Goal: Task Accomplishment & Management: Use online tool/utility

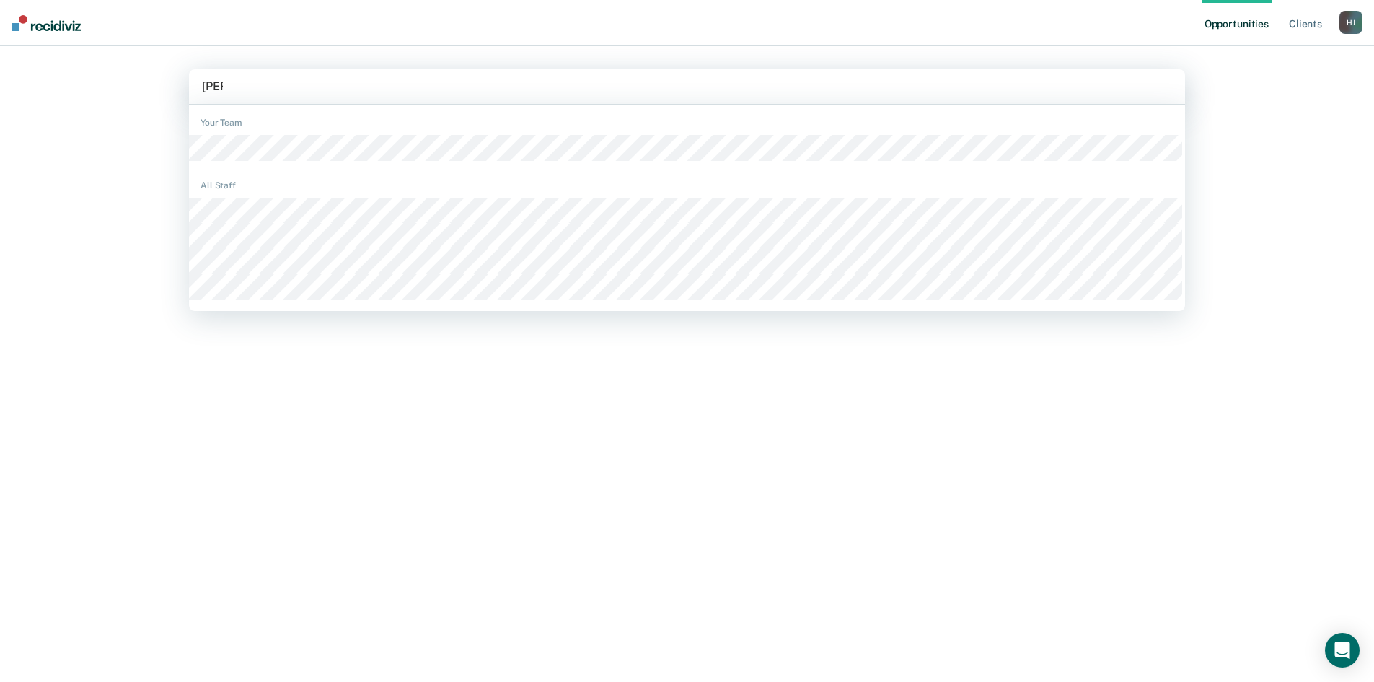
type input "[PERSON_NAME]"
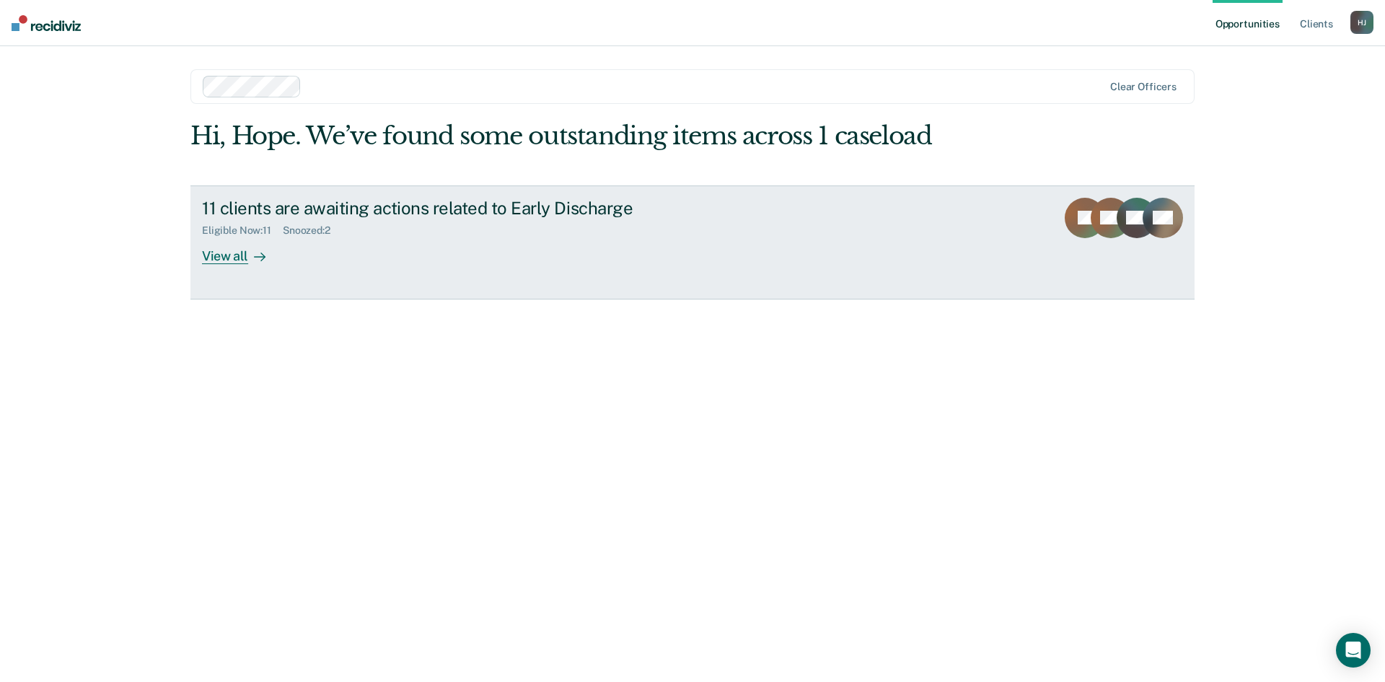
click at [230, 251] on div "View all" at bounding box center [242, 250] width 81 height 28
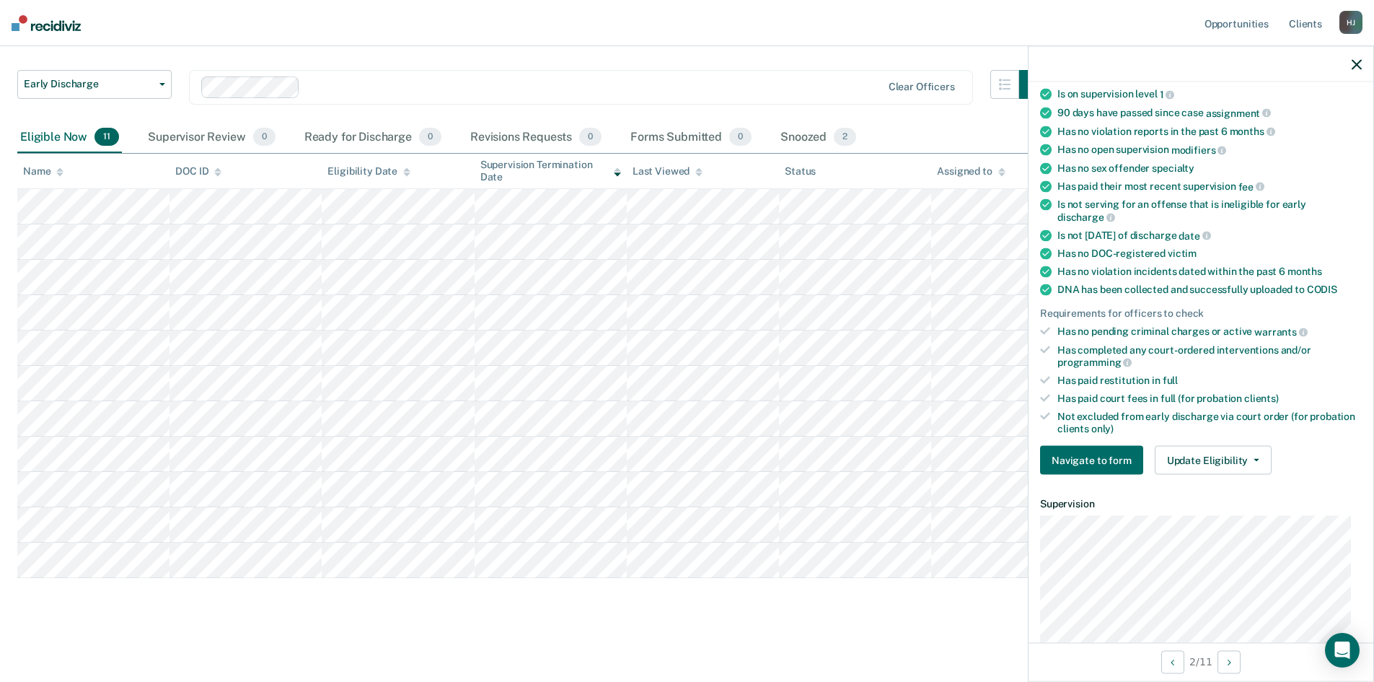
scroll to position [317, 0]
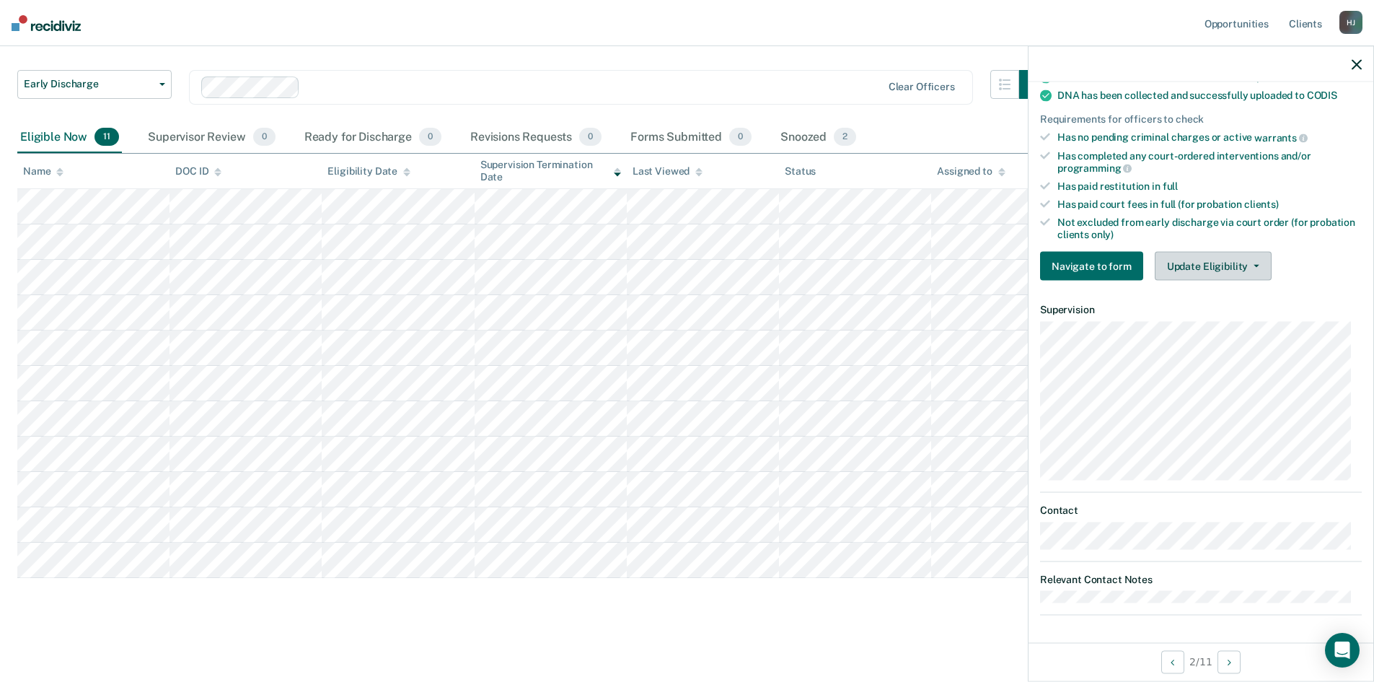
click at [1192, 259] on button "Update Eligibility" at bounding box center [1213, 266] width 117 height 29
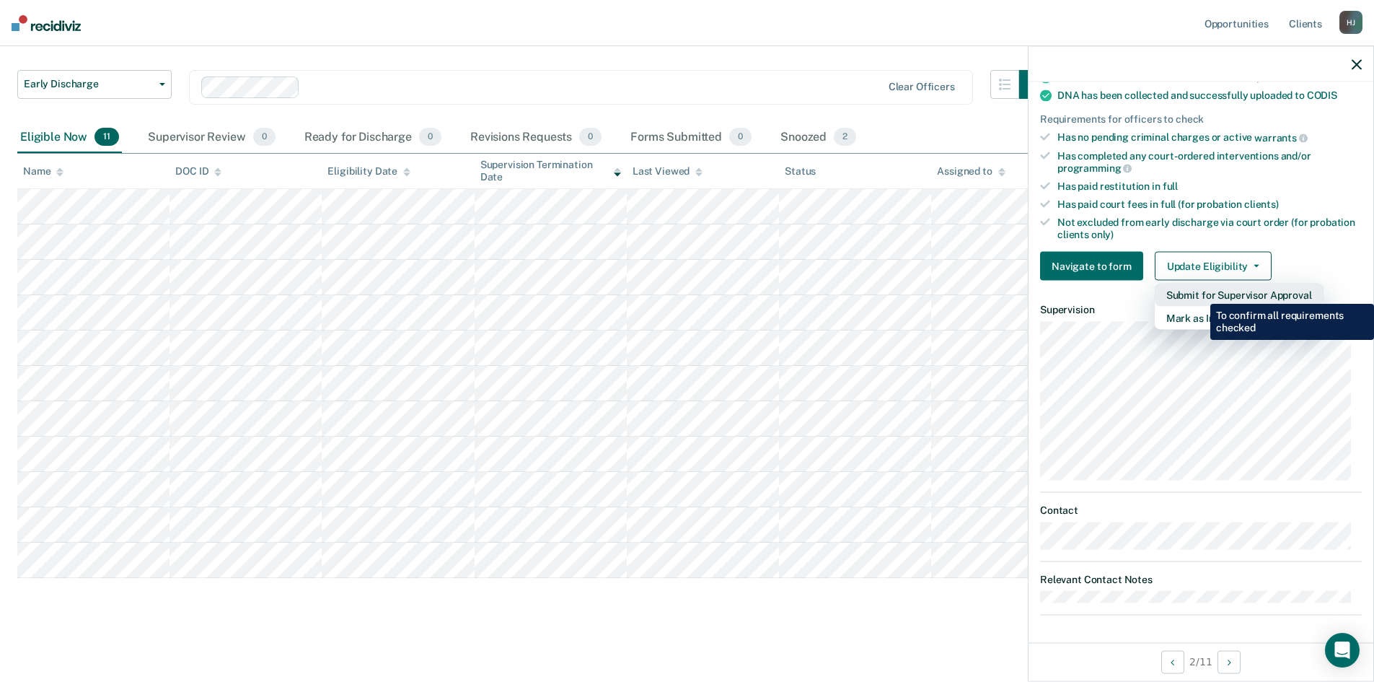
click at [1200, 293] on button "Submit for Supervisor Approval" at bounding box center [1239, 294] width 169 height 23
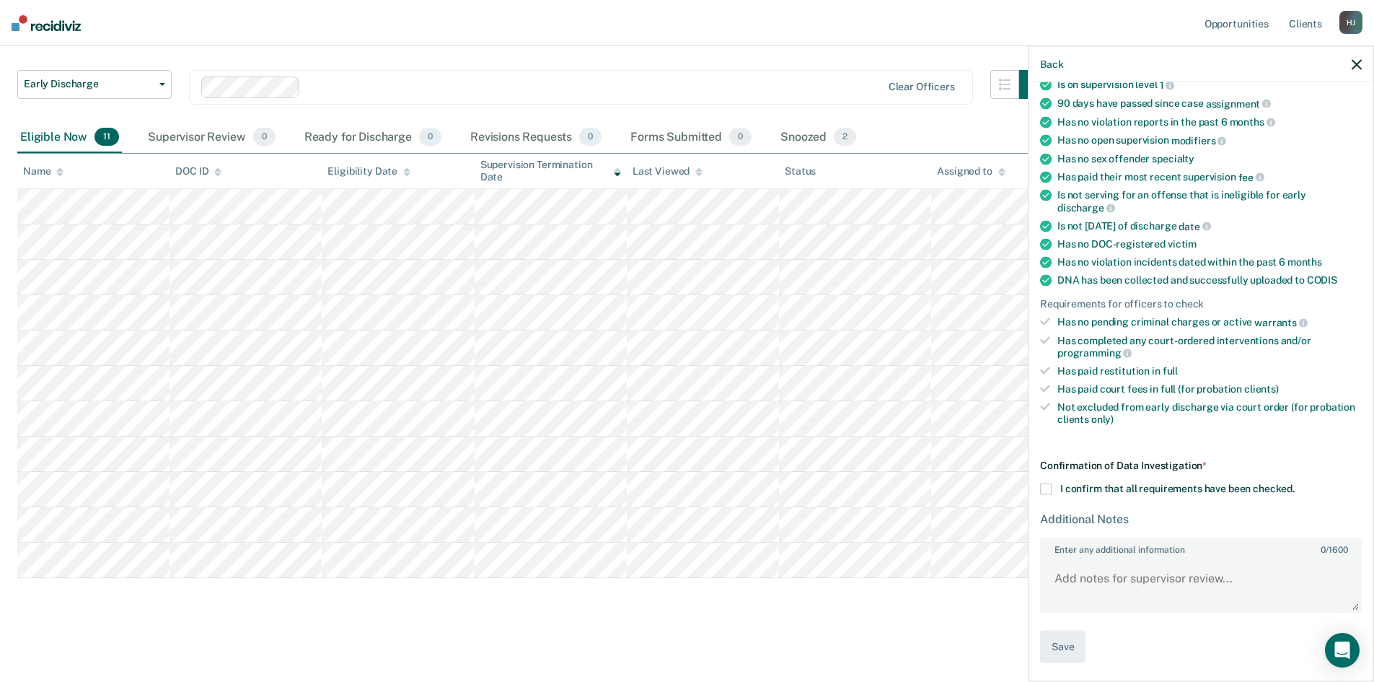
click at [1037, 489] on div "AM Early Discharge Eligible Now Requirements validated by data from ICON Is on …" at bounding box center [1201, 380] width 345 height 596
click at [1047, 483] on span at bounding box center [1046, 489] width 12 height 12
click at [1295, 483] on input "I confirm that all requirements have been checked." at bounding box center [1295, 483] width 0 height 0
click at [1076, 646] on button "Save" at bounding box center [1062, 646] width 45 height 32
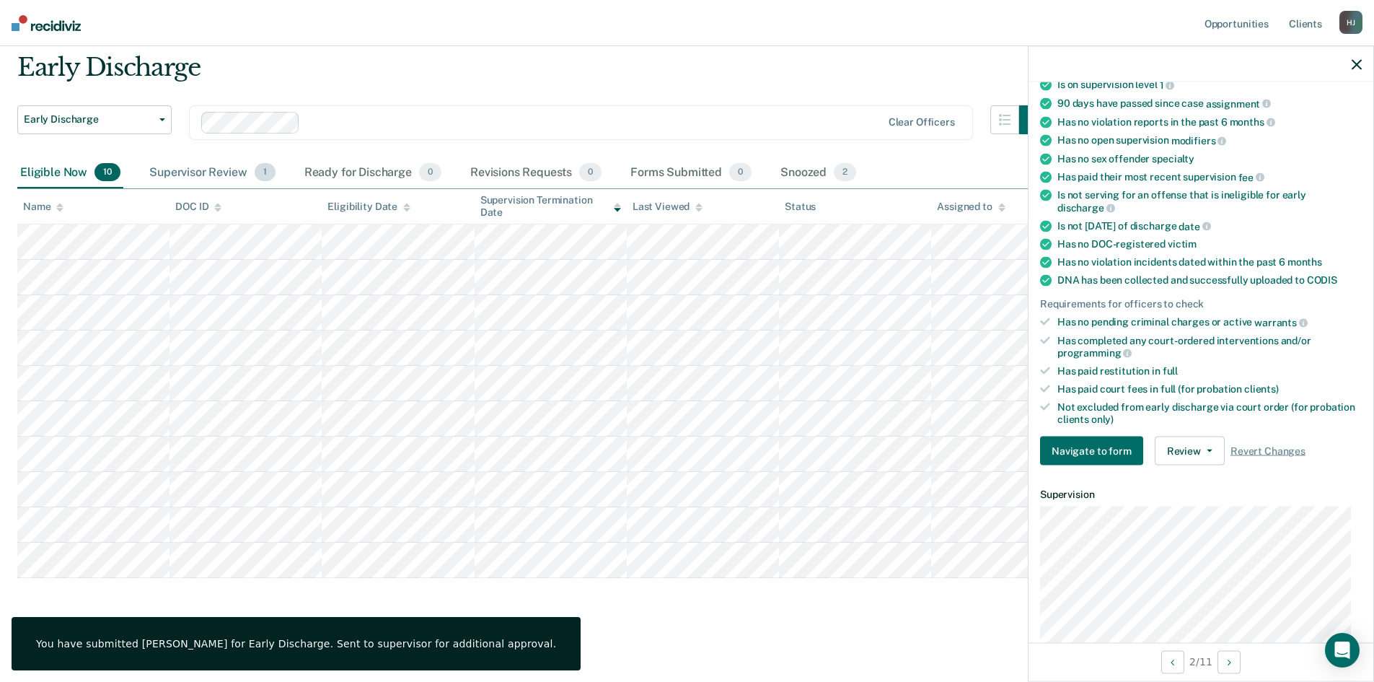
click at [224, 172] on div "Supervisor Review 1" at bounding box center [212, 173] width 132 height 32
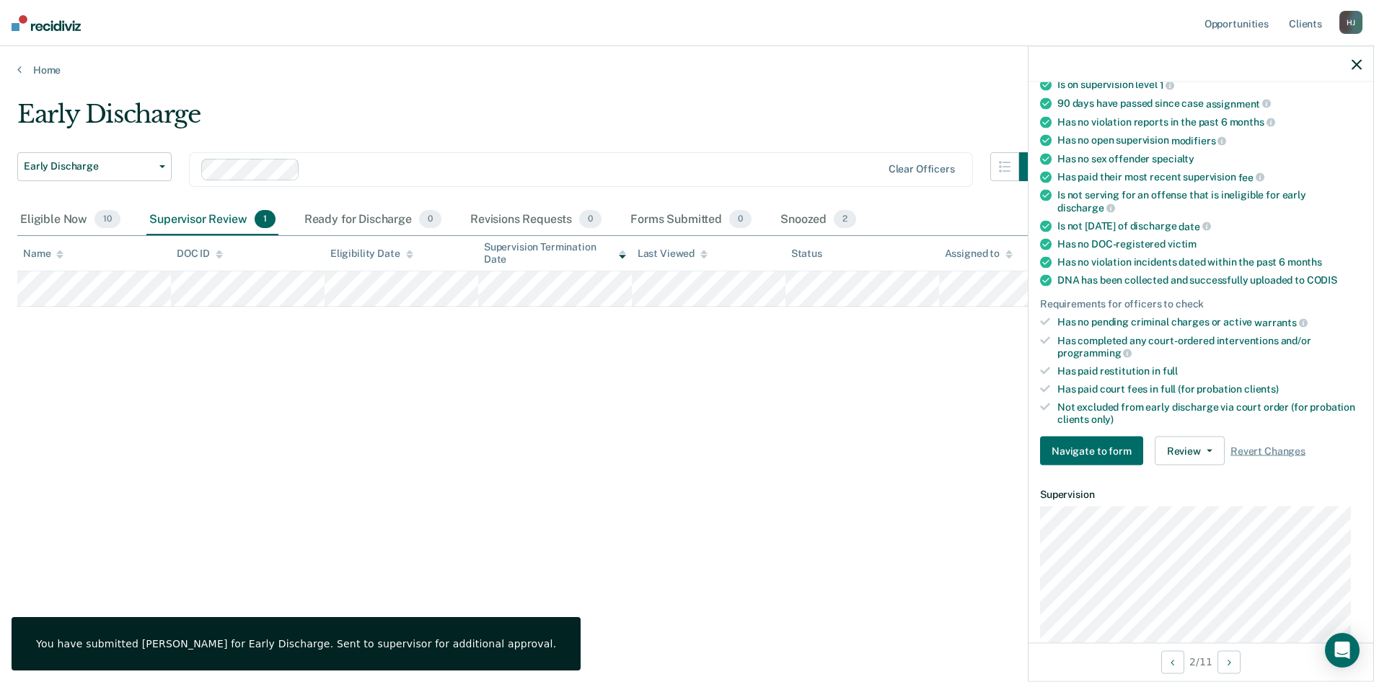
scroll to position [0, 0]
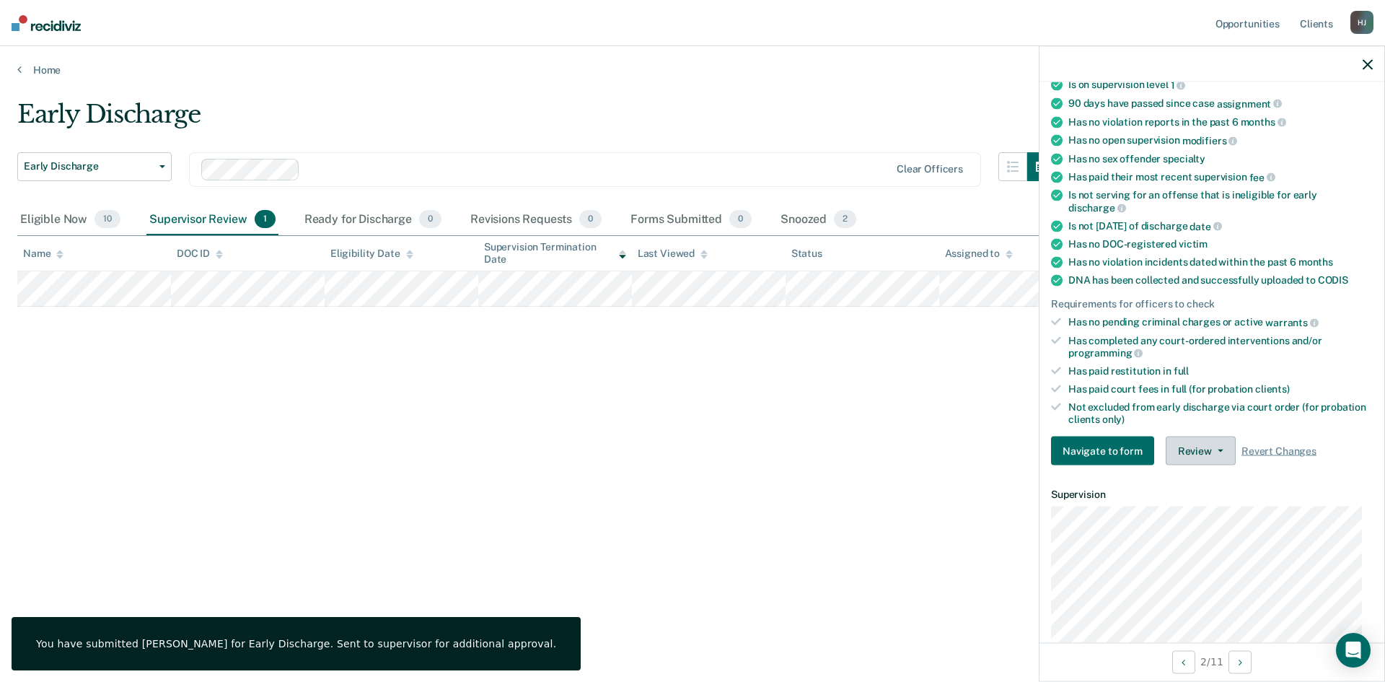
click at [1184, 439] on button "Review" at bounding box center [1201, 450] width 70 height 29
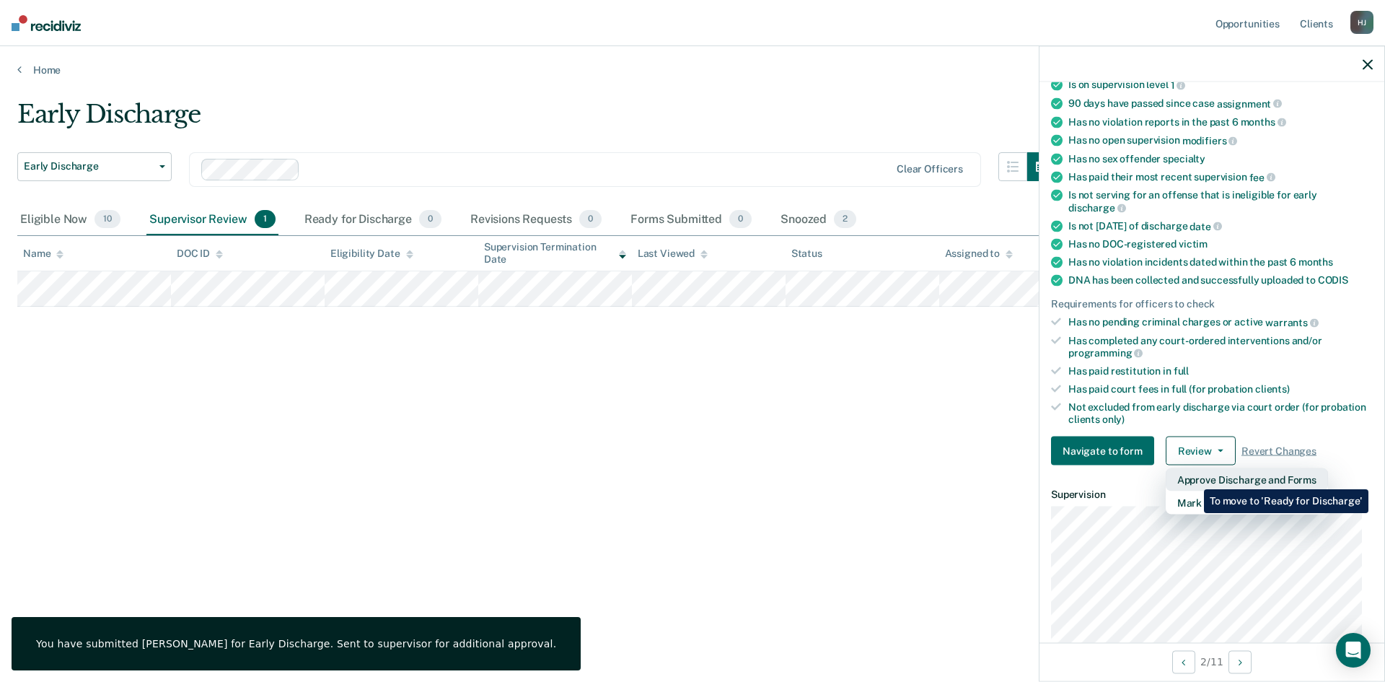
click at [1193, 478] on button "Approve Discharge and Forms" at bounding box center [1247, 479] width 162 height 23
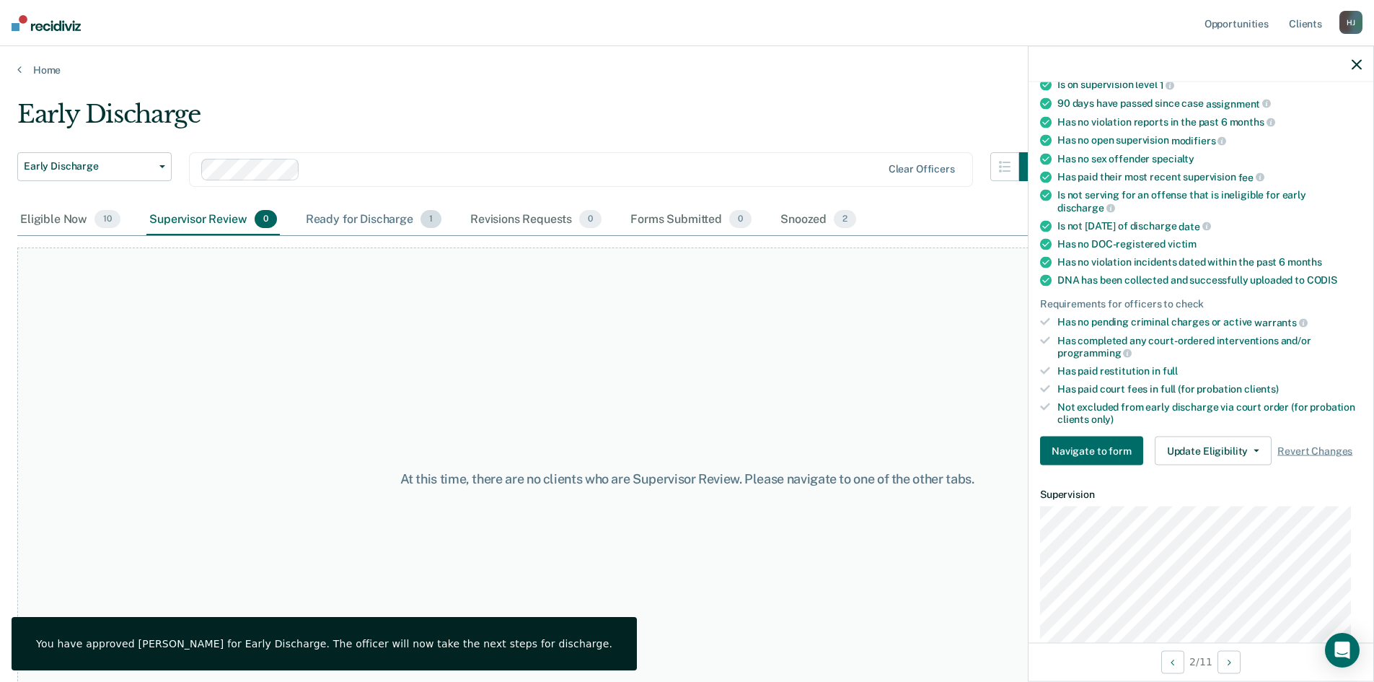
click at [362, 221] on div "Ready for Discharge 1" at bounding box center [373, 220] width 141 height 32
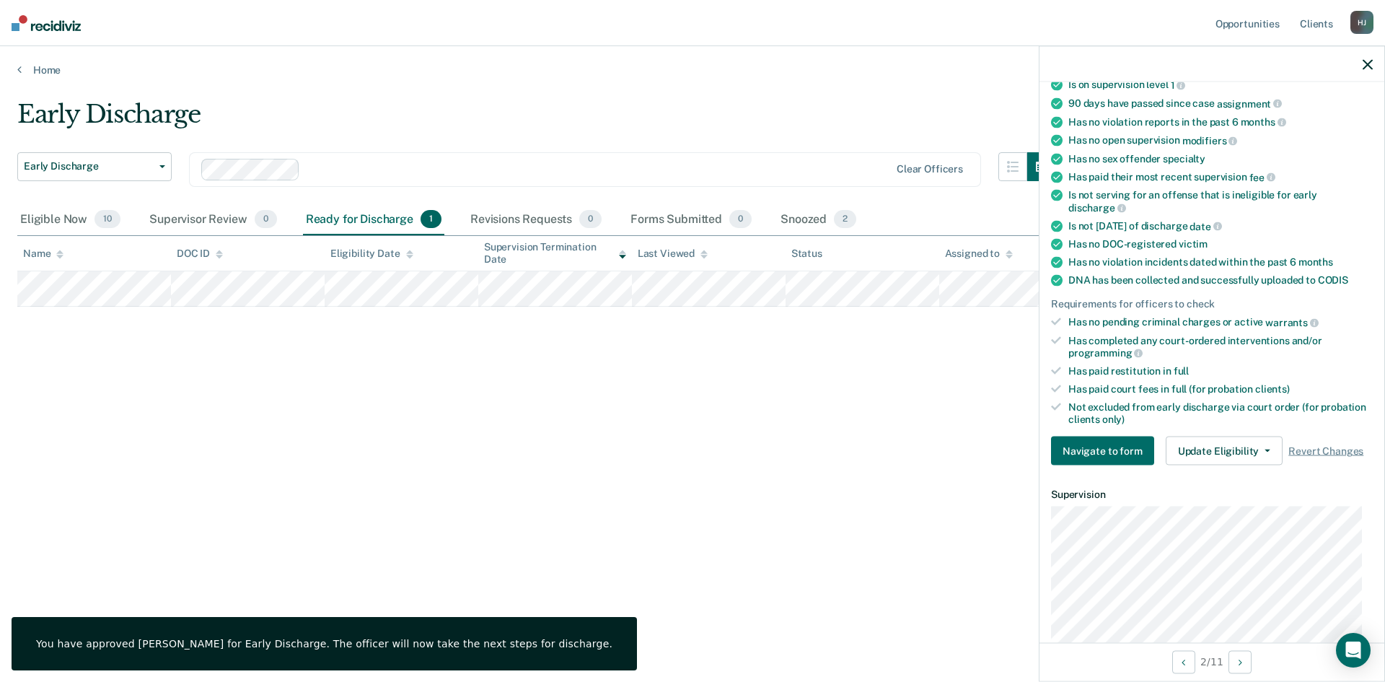
click at [1371, 61] on icon "button" at bounding box center [1368, 64] width 10 height 10
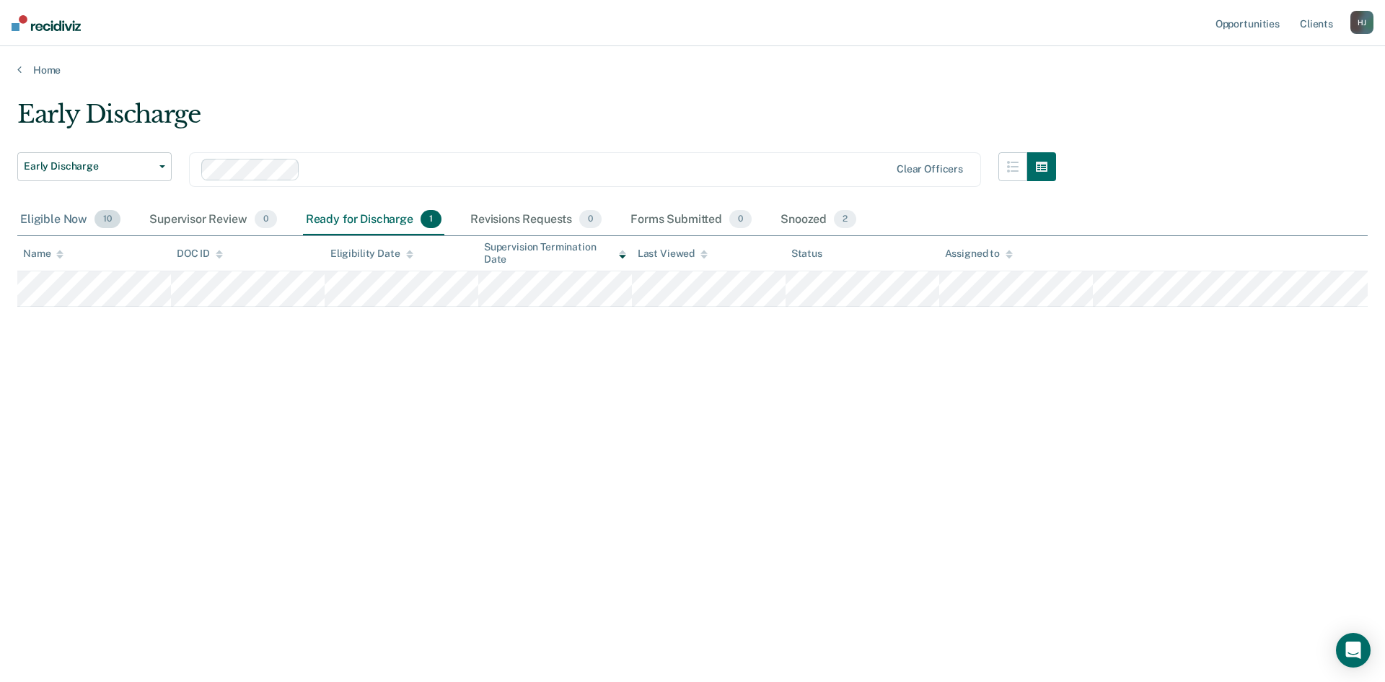
click at [54, 222] on div "Eligible Now 10" at bounding box center [70, 220] width 106 height 32
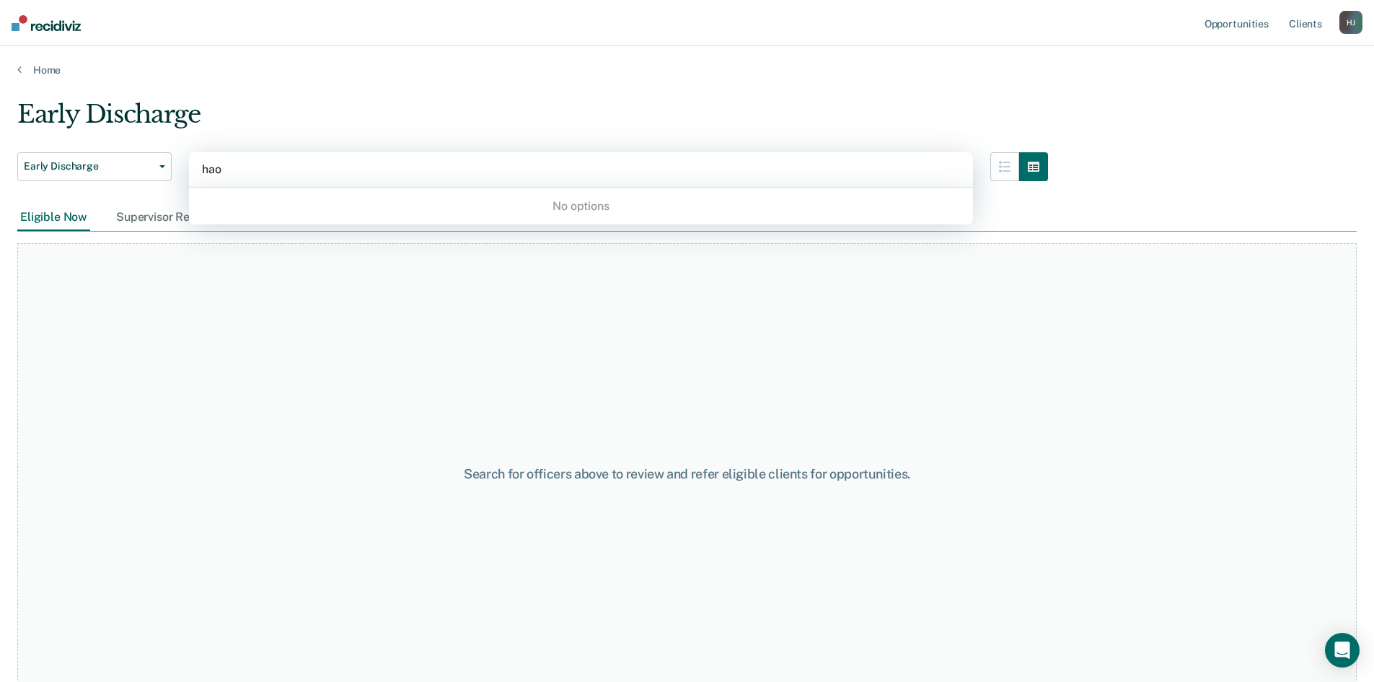
type input "ha"
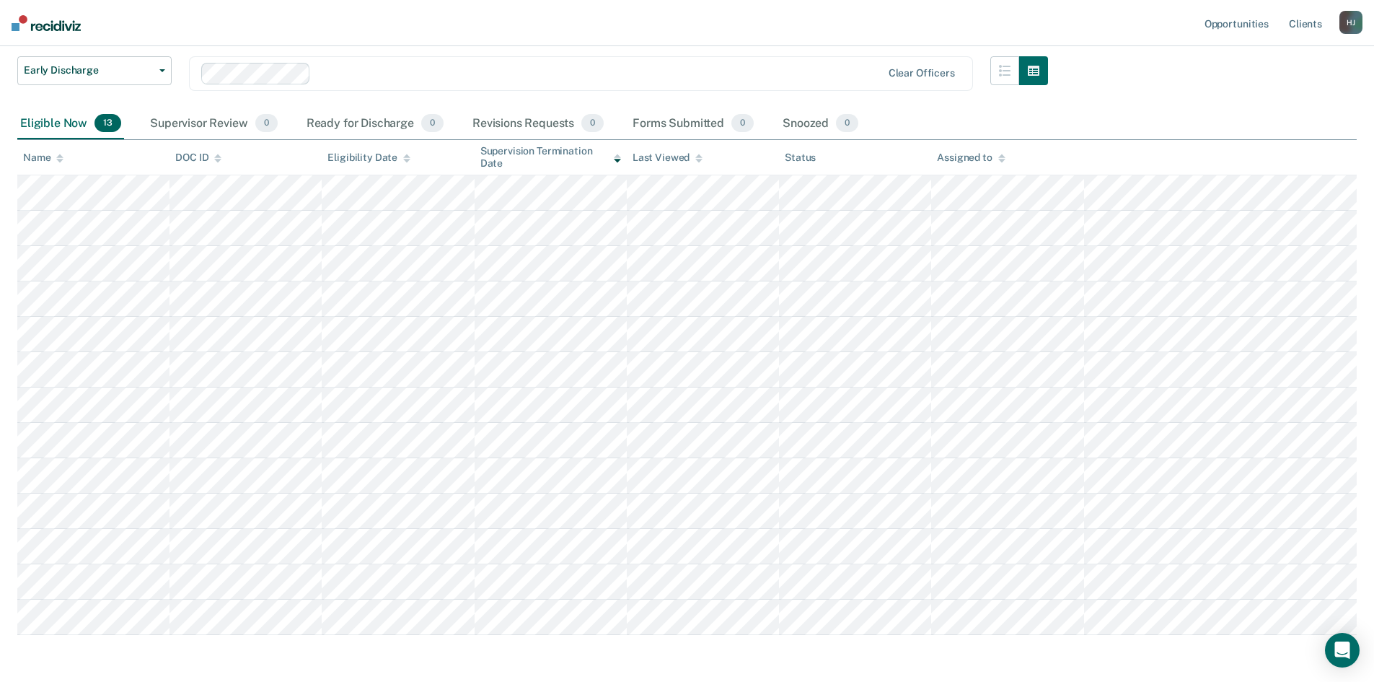
scroll to position [153, 0]
